Goal: Task Accomplishment & Management: Complete application form

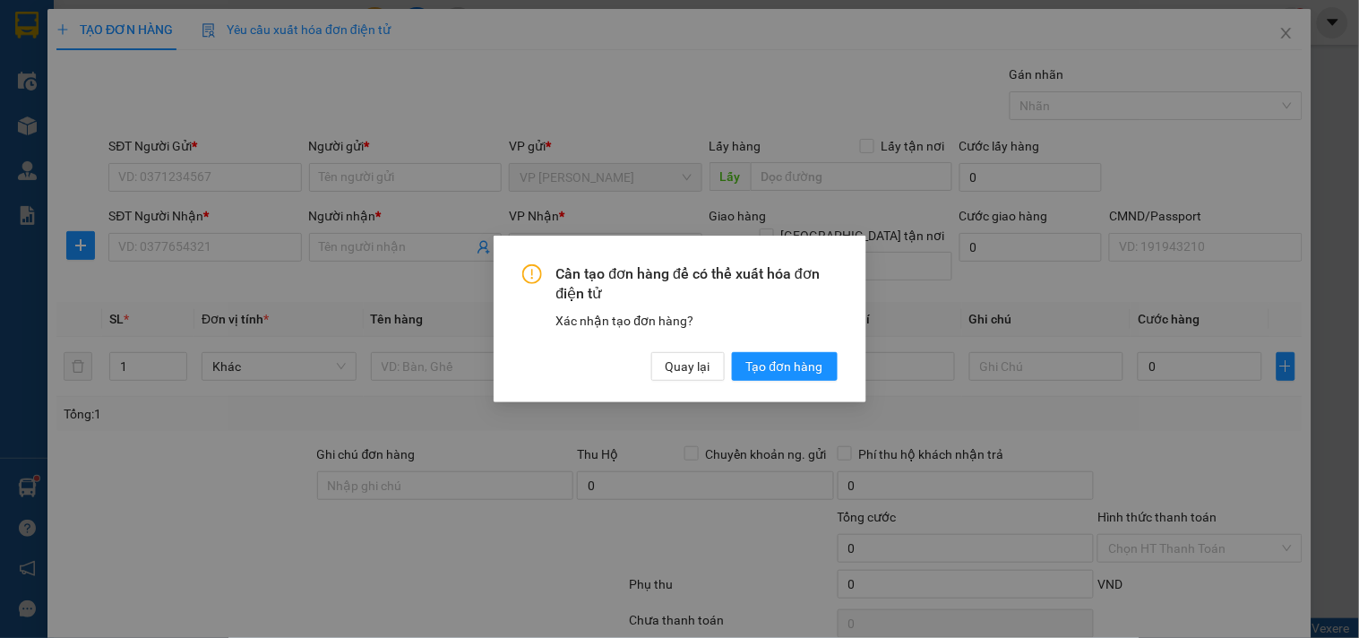
click at [695, 345] on div "Cần tạo đơn hàng để có thể xuất hóa đơn điện tử Xác nhận tạo đơn hàng? Quay lại…" at bounding box center [679, 322] width 315 height 117
click at [695, 360] on span "Quay lại" at bounding box center [688, 367] width 45 height 20
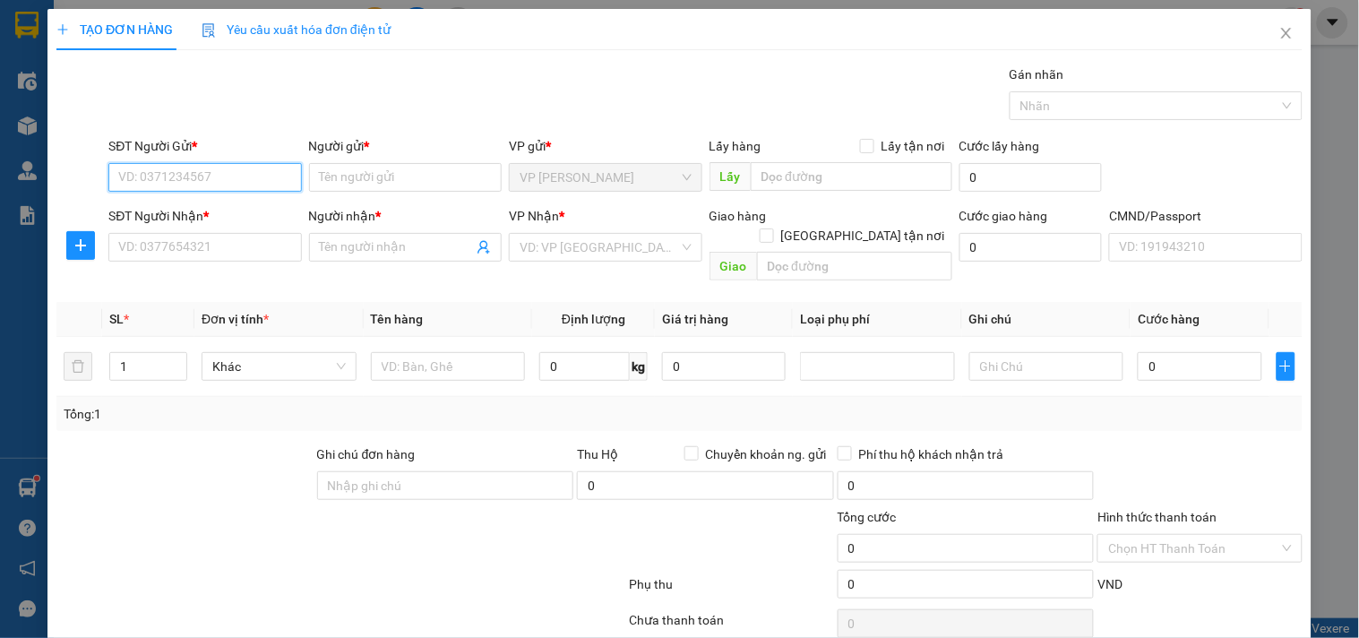
click at [207, 185] on input "SĐT Người Gửi *" at bounding box center [204, 177] width 193 height 29
type input "0904561883"
click at [248, 181] on input "0904561883" at bounding box center [204, 177] width 193 height 29
click at [254, 203] on div "0904561883 - HẢO" at bounding box center [202, 213] width 169 height 20
type input "HẢO"
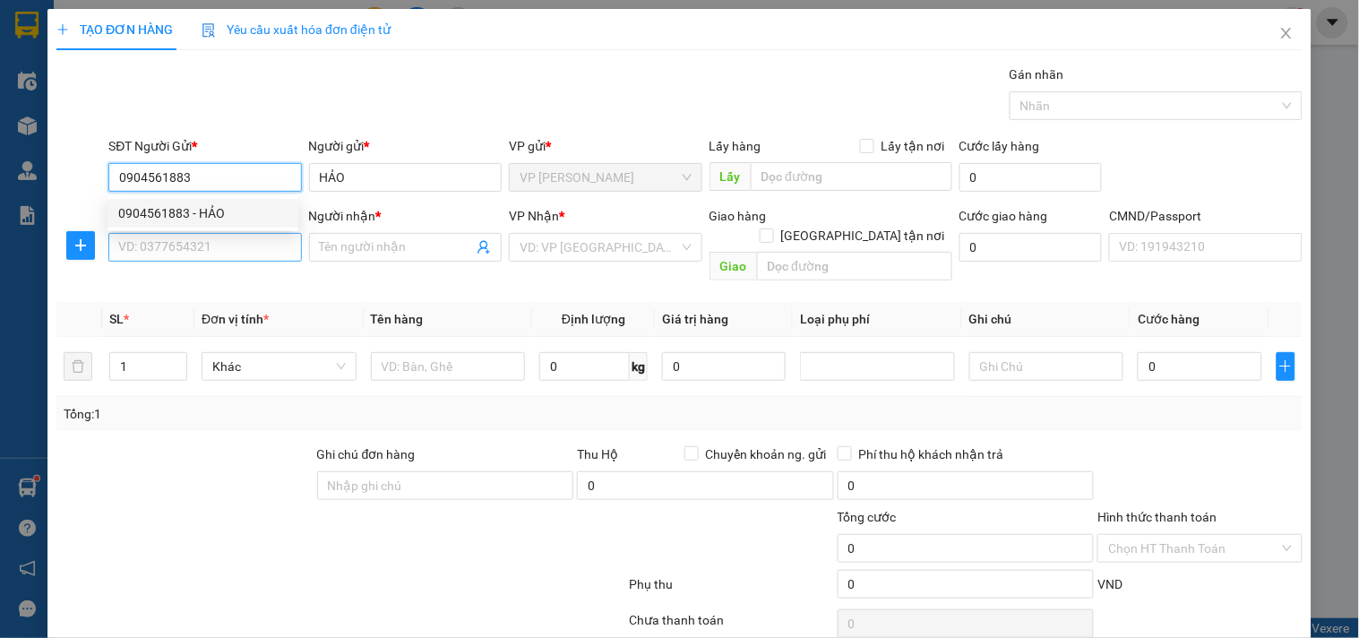
type input "0904561883"
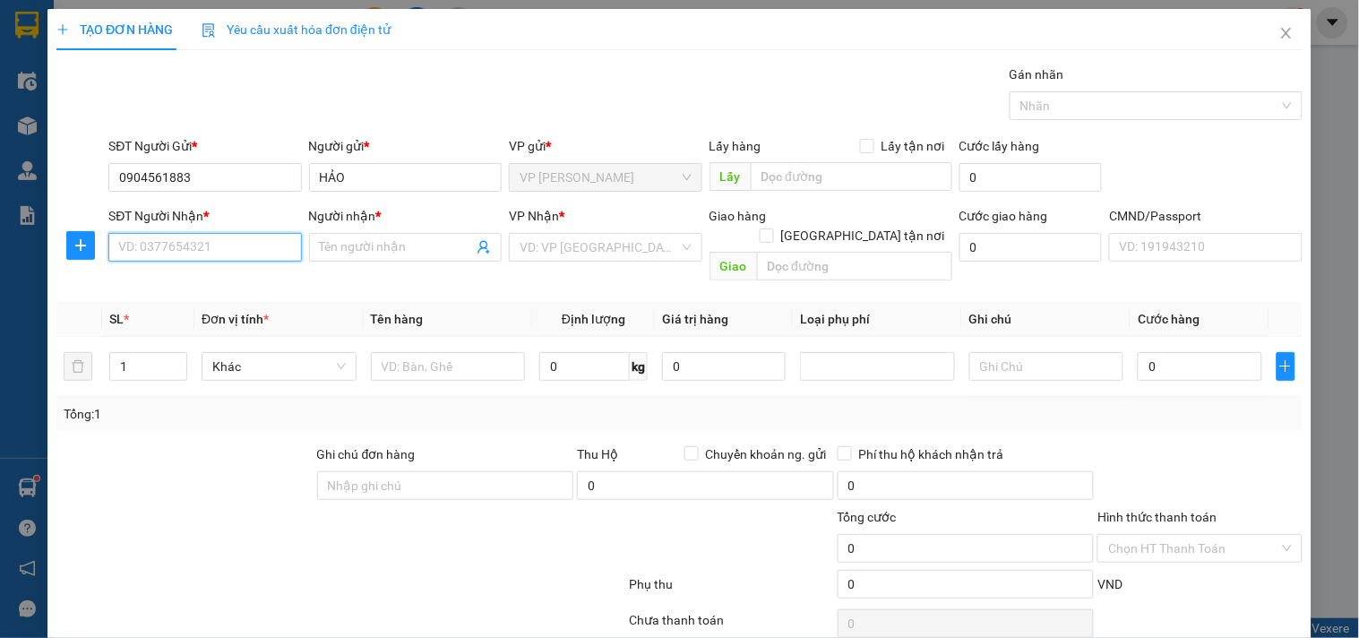
click at [251, 248] on input "SĐT Người Nhận *" at bounding box center [204, 247] width 193 height 29
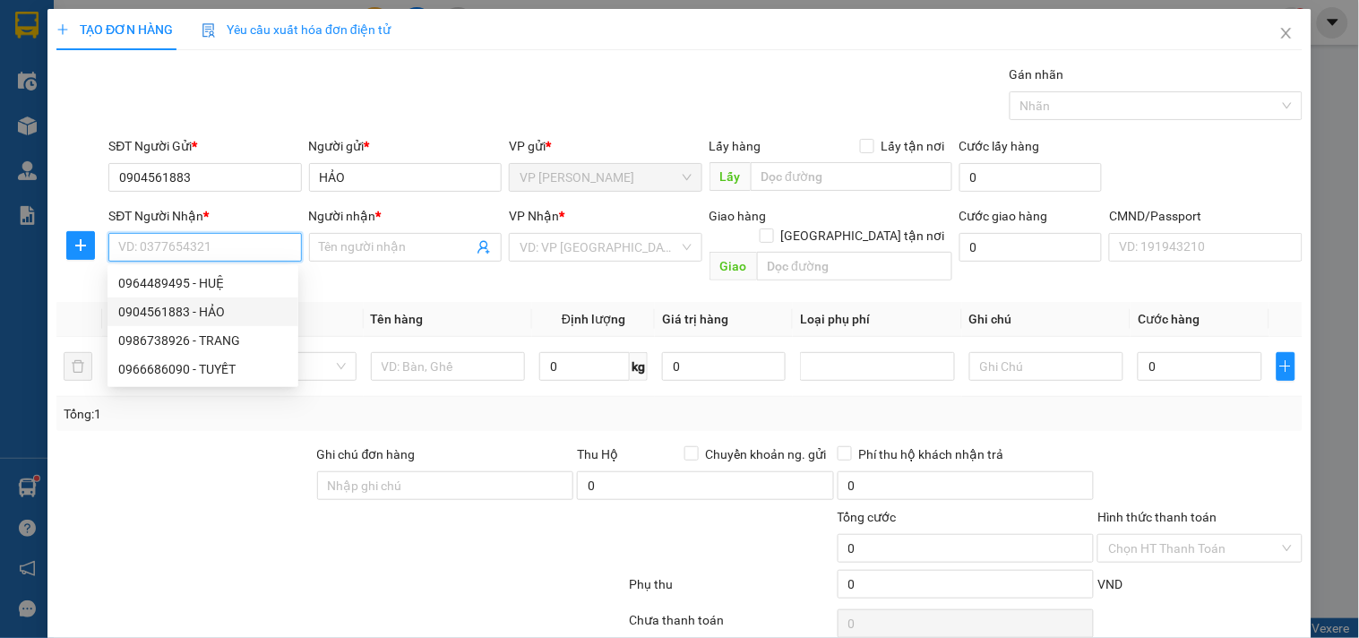
click at [182, 306] on div "0904561883 - HẢO" at bounding box center [202, 312] width 169 height 20
type input "0904561883"
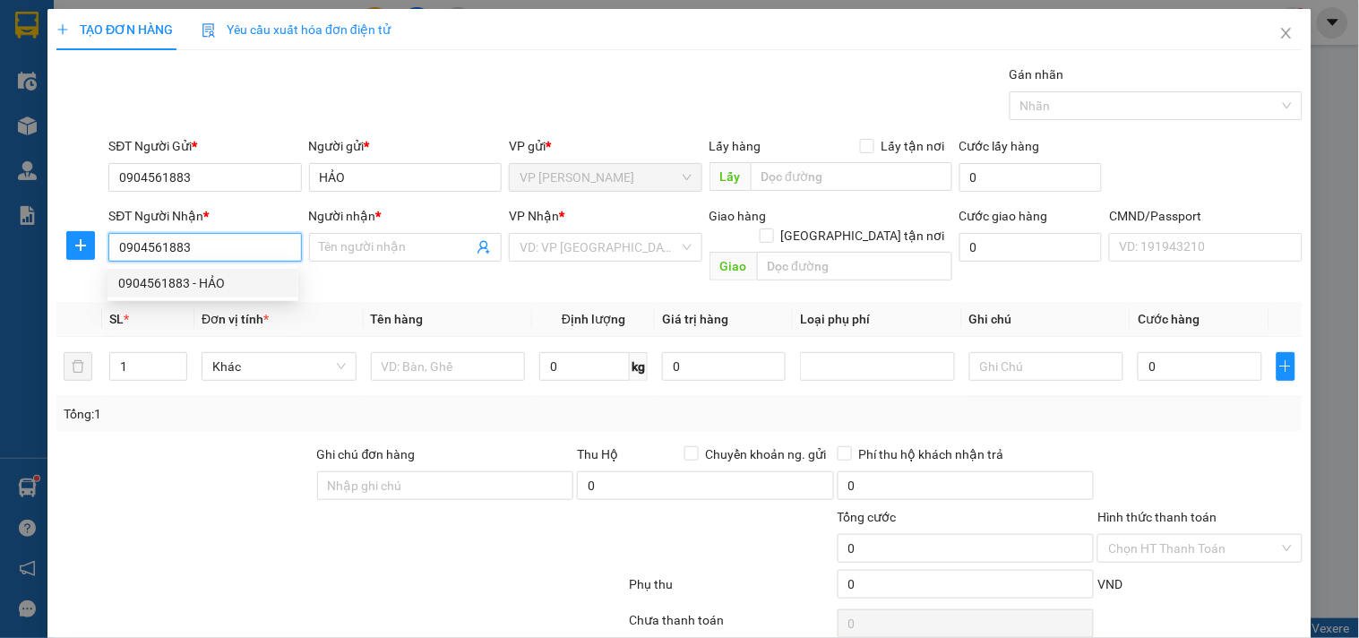
type input "HẢO"
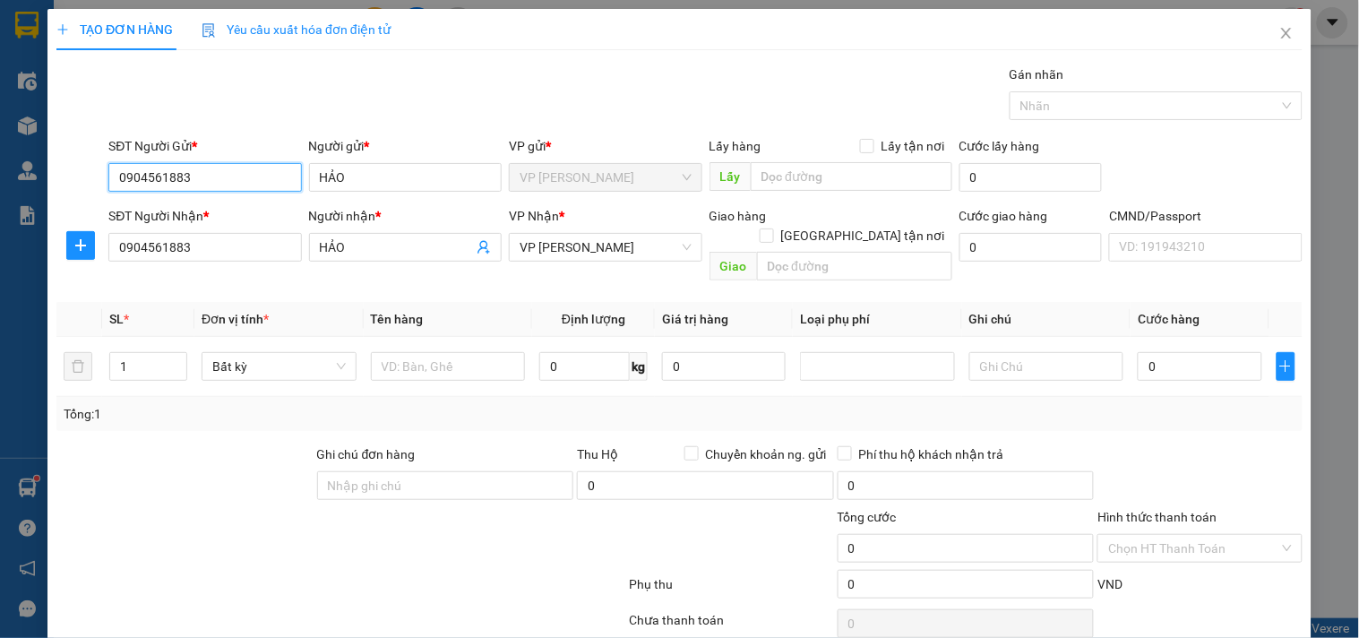
click at [228, 179] on input "0904561883" at bounding box center [204, 177] width 193 height 29
type input "0964489495"
click at [254, 206] on div "0964489495 - HUỆ" at bounding box center [202, 213] width 169 height 20
type input "HUỆ"
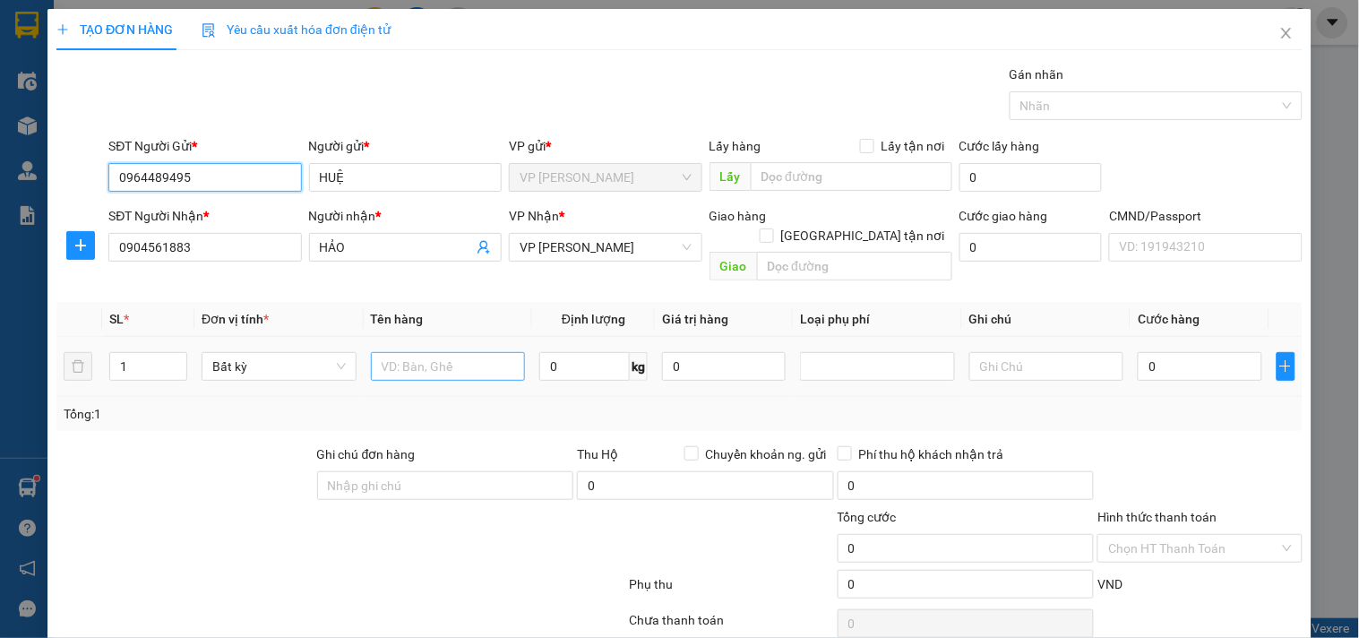
type input "0964489495"
click at [442, 352] on input "text" at bounding box center [448, 366] width 155 height 29
type input "BNOJC QA"
type input "6"
type input "40.000"
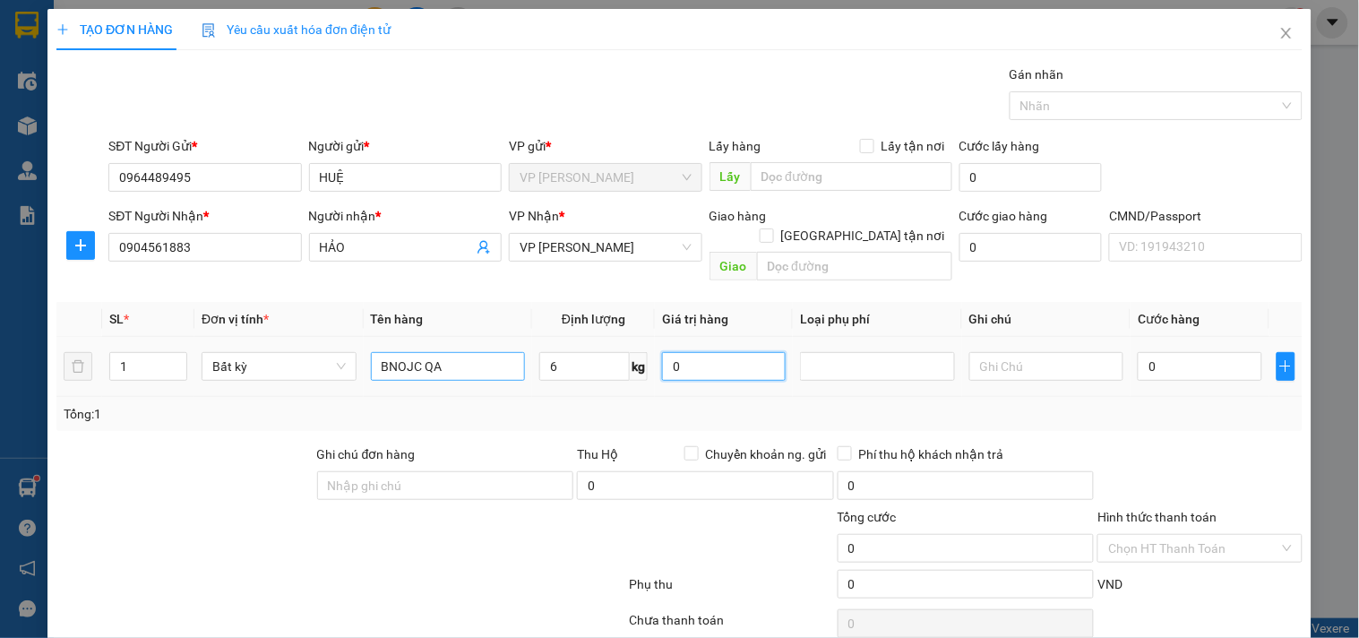
type input "40.000"
click at [413, 352] on input "BNOJC QA" at bounding box center [448, 366] width 155 height 29
click at [415, 352] on input "BNOJC QA" at bounding box center [448, 366] width 155 height 29
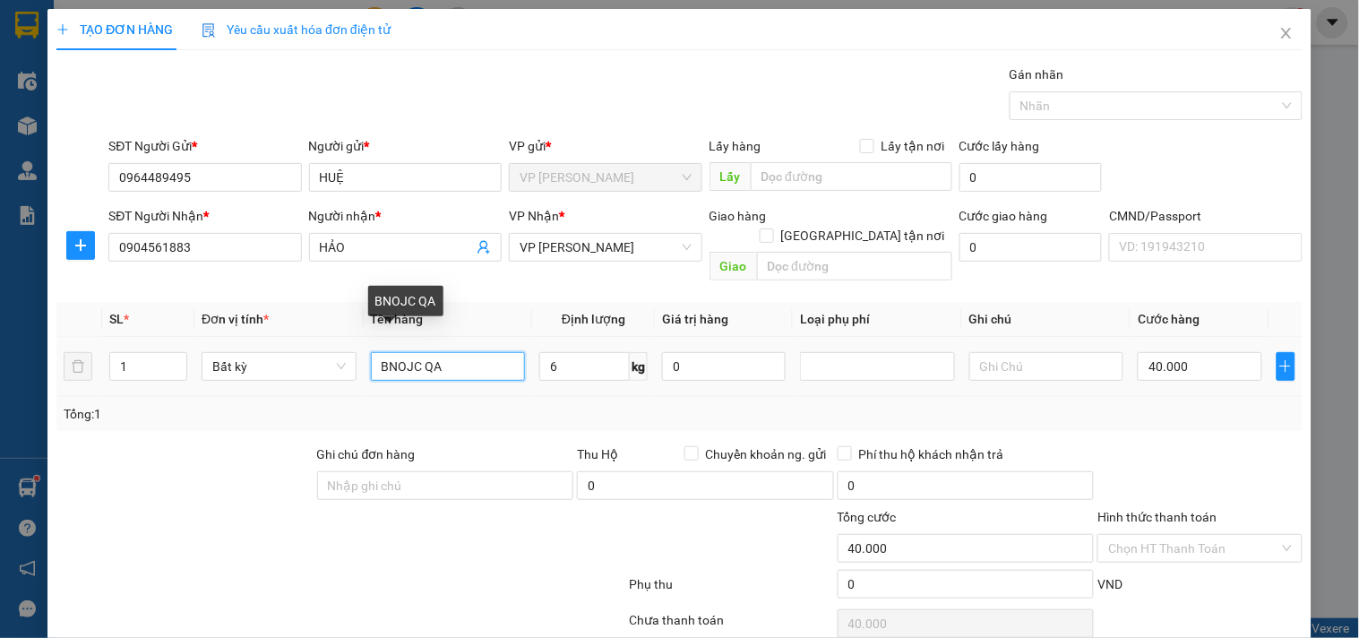
click at [415, 352] on input "BNOJC QA" at bounding box center [448, 366] width 155 height 29
click at [414, 352] on input "BNOJC QA" at bounding box center [448, 366] width 155 height 29
type input "BỌC QA"
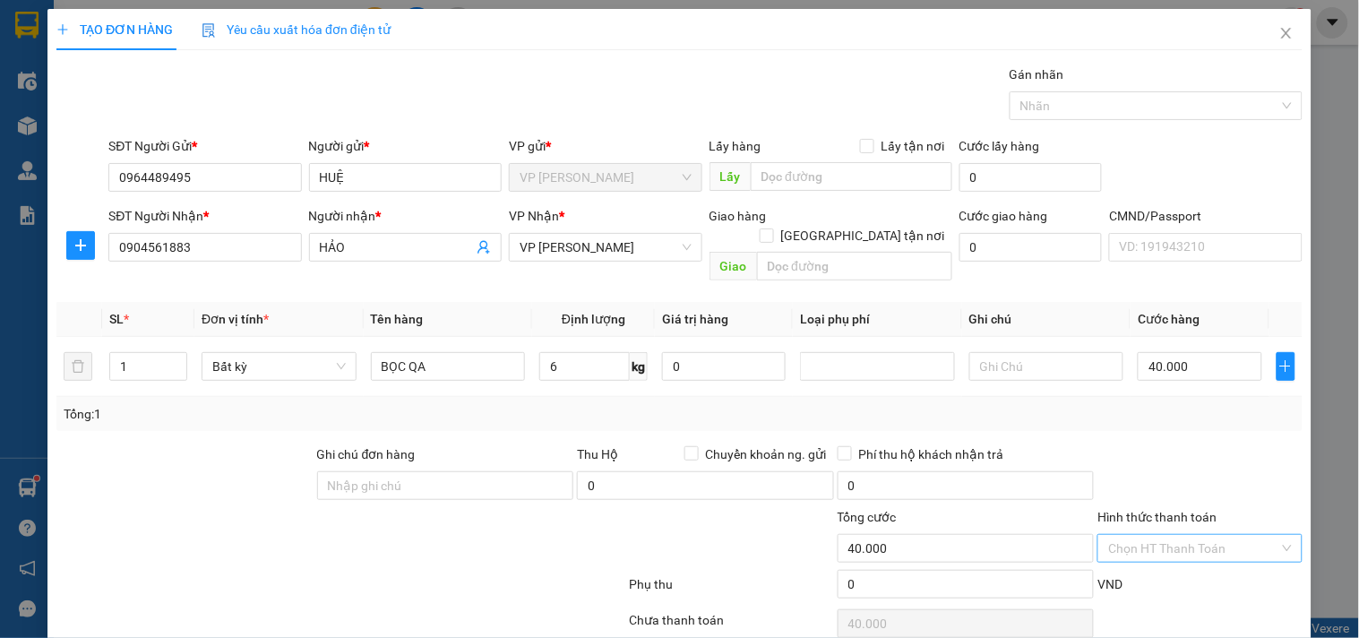
click at [1181, 538] on input "Hình thức thanh toán" at bounding box center [1193, 548] width 170 height 27
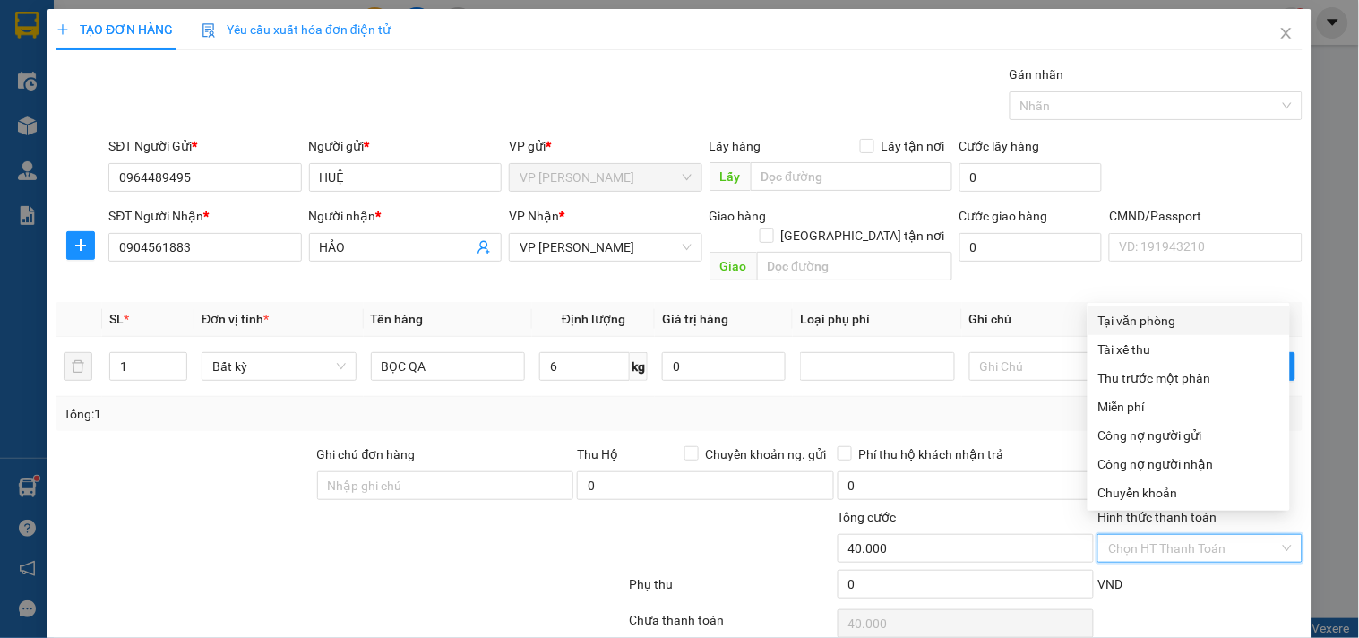
click at [1161, 323] on div "Tại văn phòng" at bounding box center [1188, 321] width 181 height 20
type input "0"
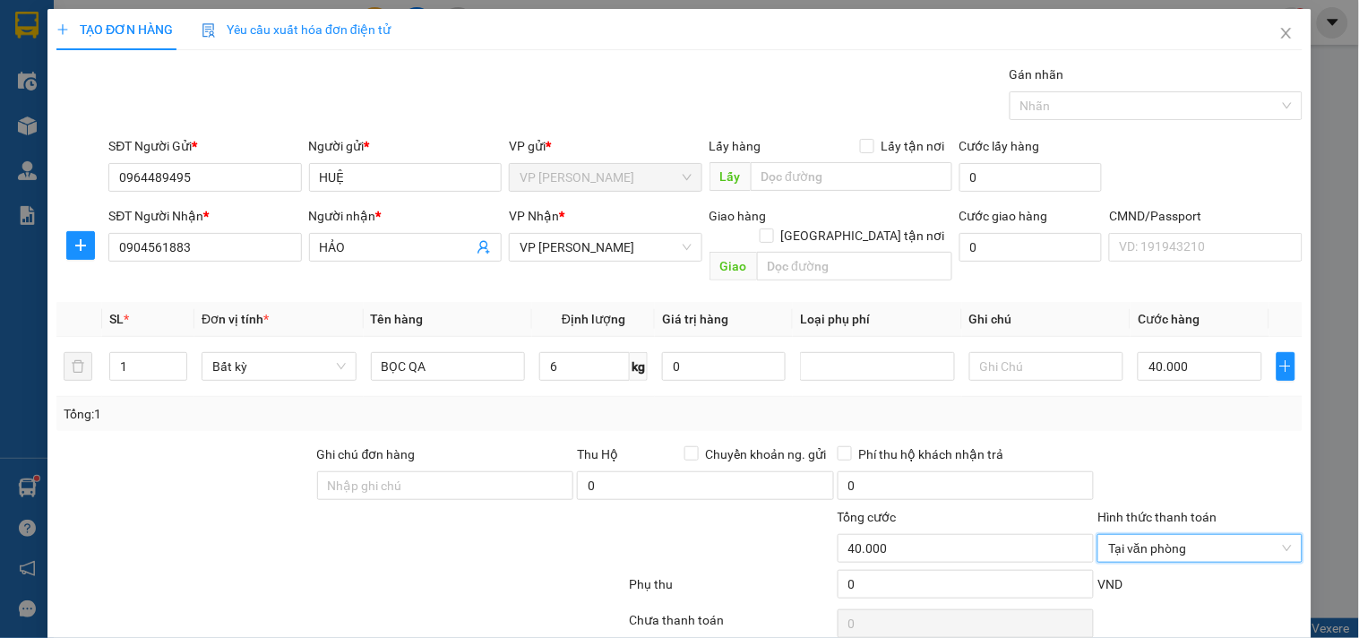
scroll to position [60, 0]
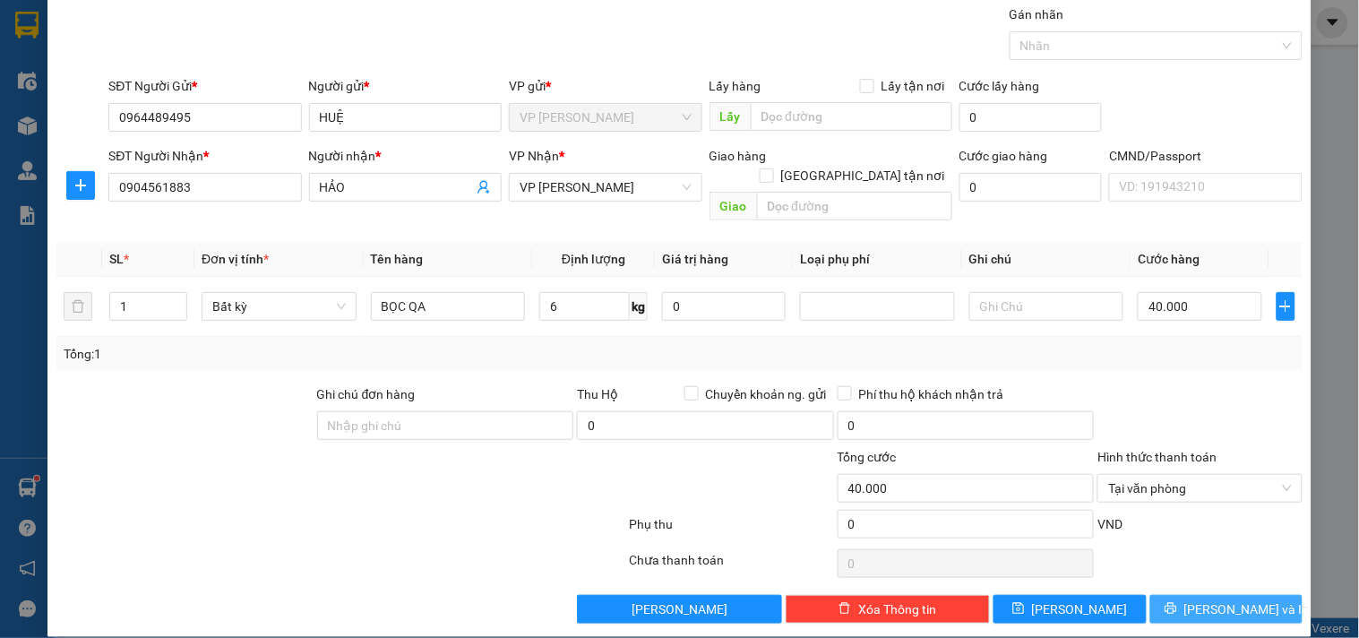
click at [1219, 595] on button "[PERSON_NAME] và In" at bounding box center [1226, 609] width 152 height 29
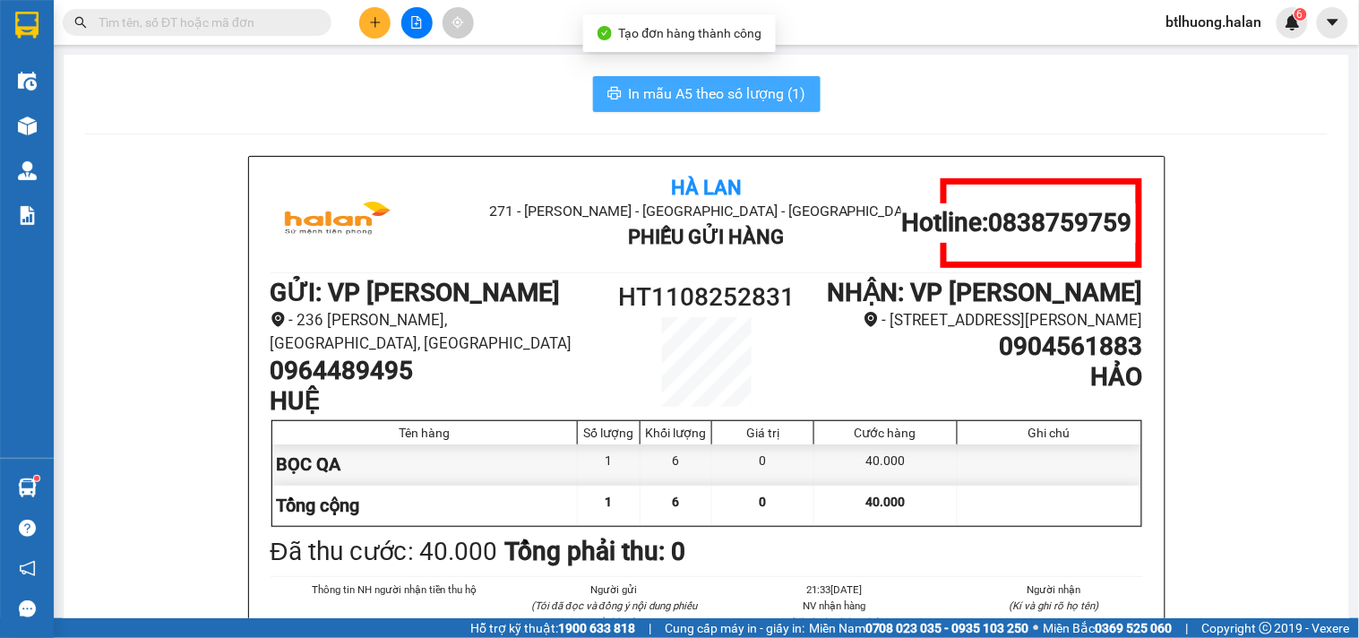
click at [792, 86] on span "In mẫu A5 theo số lượng (1)" at bounding box center [717, 93] width 177 height 22
